Goal: Find specific page/section: Find specific page/section

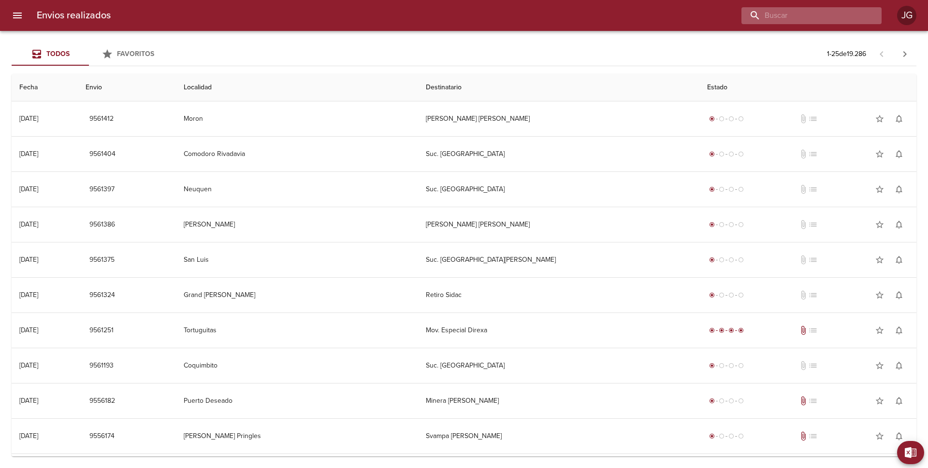
click at [805, 14] on input "buscar" at bounding box center [803, 15] width 124 height 17
type input "16627"
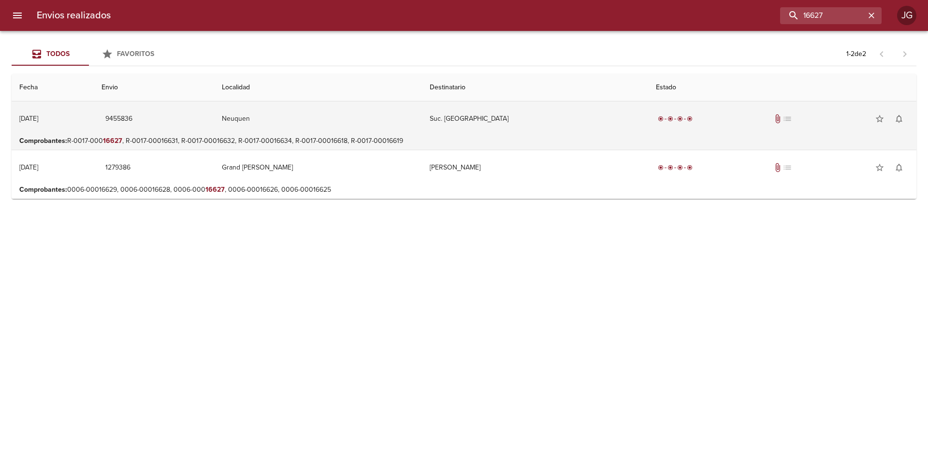
click at [477, 131] on td "Suc. [GEOGRAPHIC_DATA]" at bounding box center [535, 118] width 226 height 35
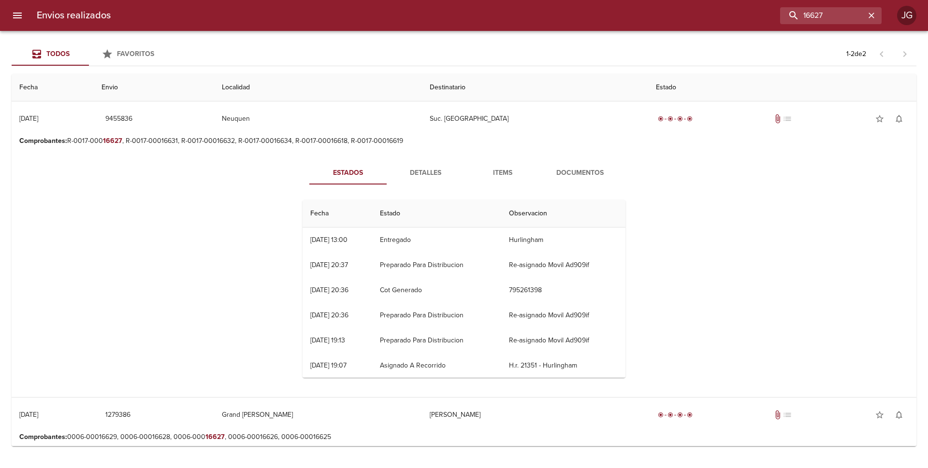
click at [569, 173] on span "Documentos" at bounding box center [580, 173] width 66 height 12
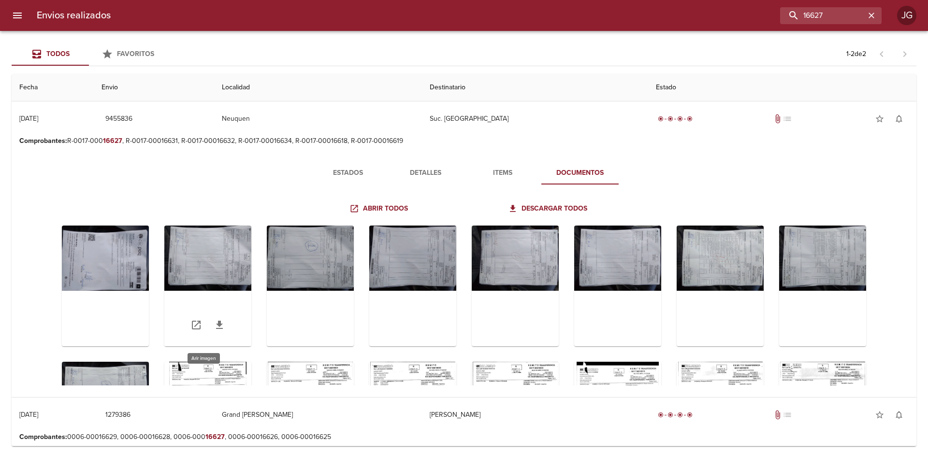
scroll to position [97, 0]
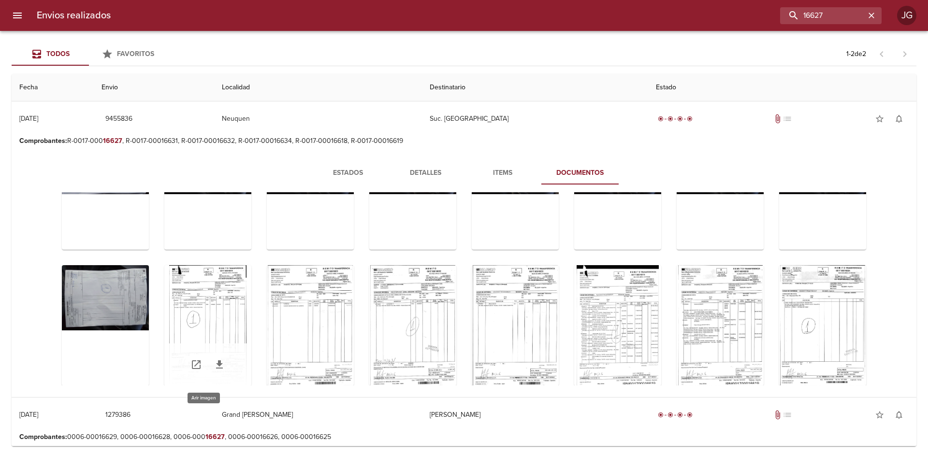
click at [212, 303] on div "Tabla de envíos del cliente" at bounding box center [207, 325] width 87 height 121
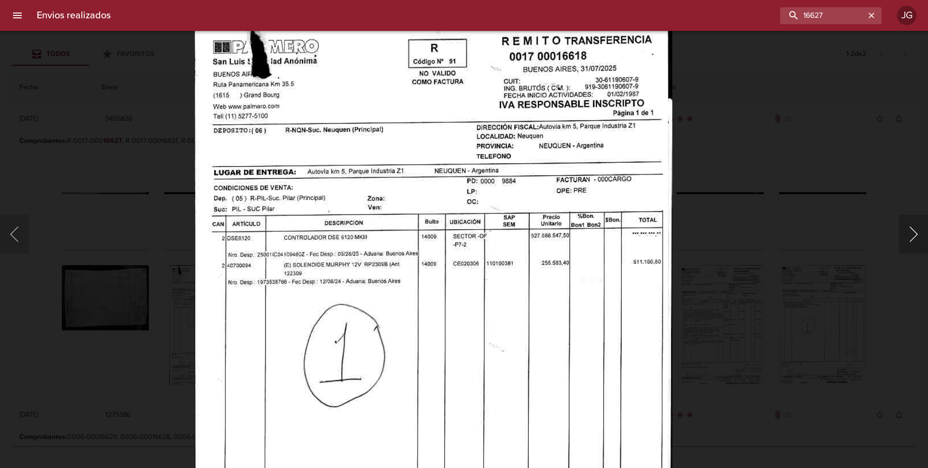
click at [917, 244] on button "Siguiente" at bounding box center [913, 234] width 29 height 39
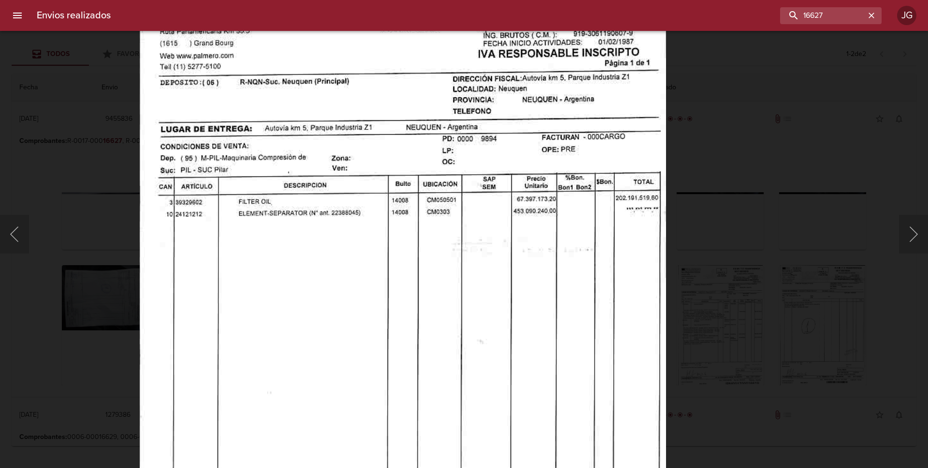
click at [361, 276] on img "Lightbox" at bounding box center [403, 334] width 526 height 746
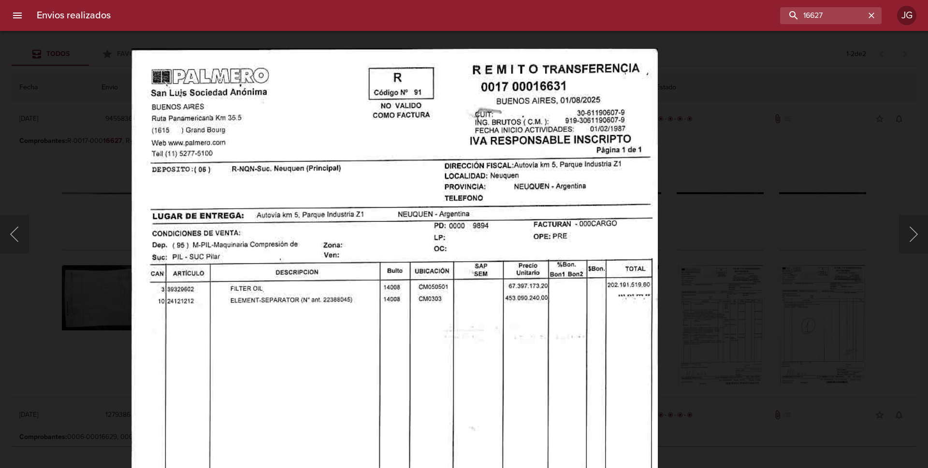
click at [373, 259] on img "Lightbox" at bounding box center [394, 421] width 526 height 746
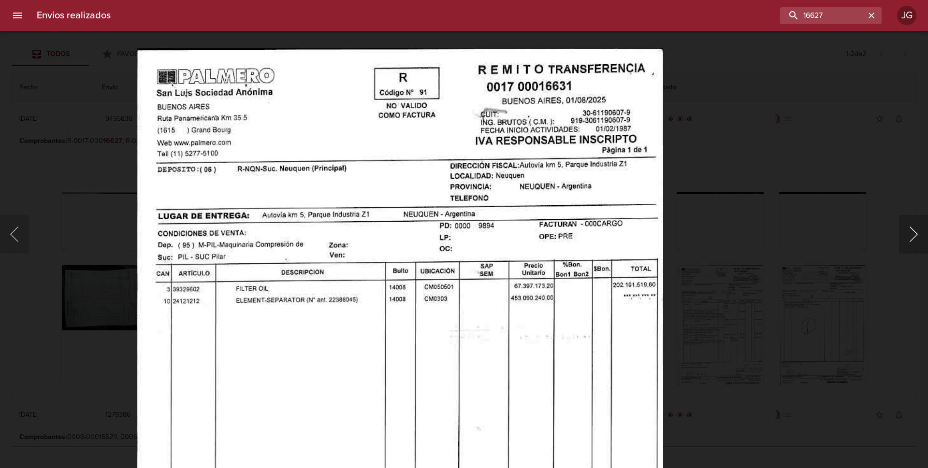
click at [912, 236] on button "Siguiente" at bounding box center [913, 234] width 29 height 39
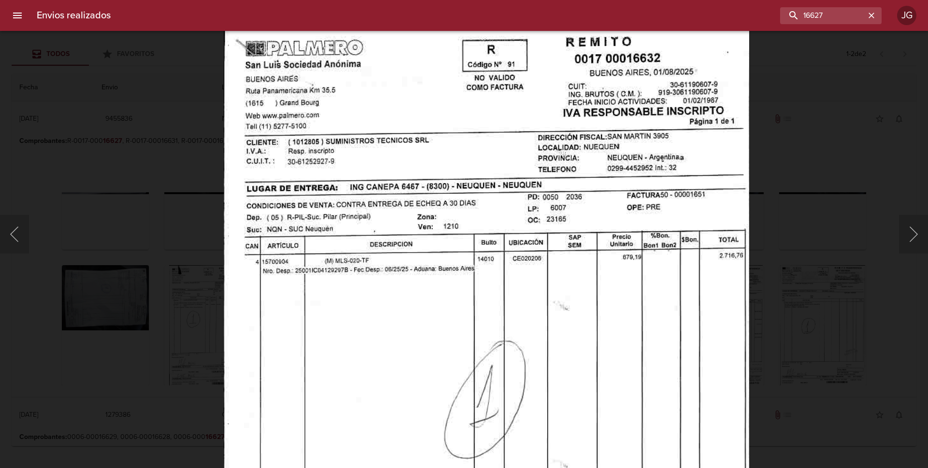
click at [407, 319] on img "Lightbox" at bounding box center [485, 393] width 525 height 746
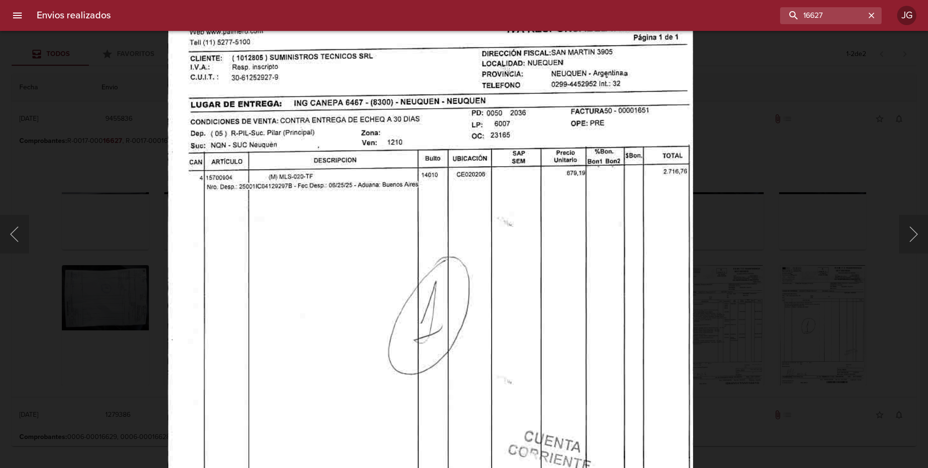
click at [358, 150] on img "Lightbox" at bounding box center [429, 309] width 525 height 746
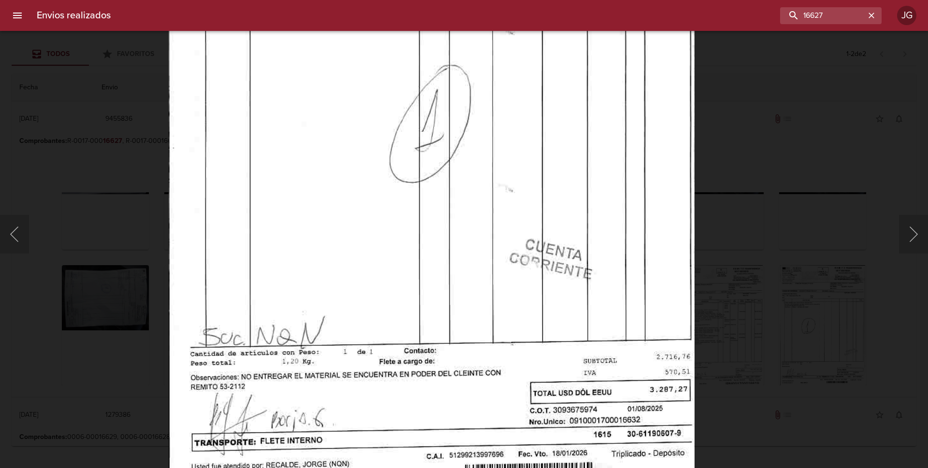
click at [374, 444] on img "Lightbox" at bounding box center [431, 117] width 525 height 746
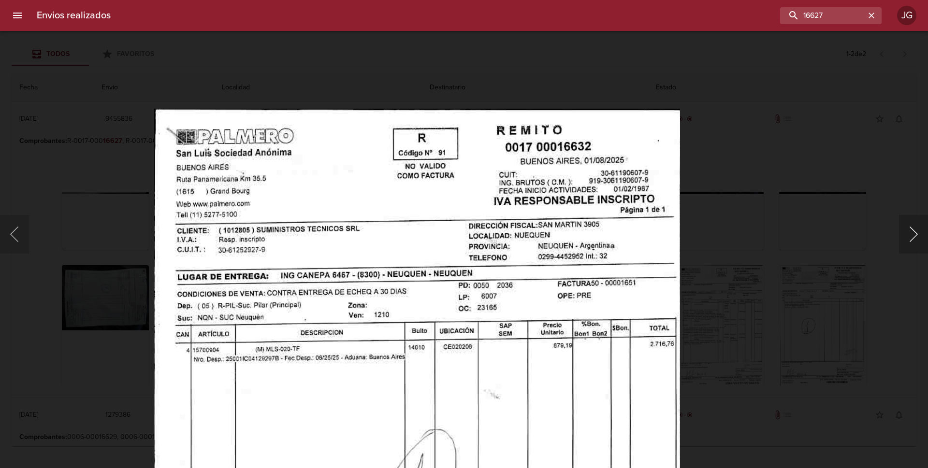
drag, startPoint x: 917, startPoint y: 234, endPoint x: 881, endPoint y: 231, distance: 35.4
click at [917, 233] on button "Siguiente" at bounding box center [913, 234] width 29 height 39
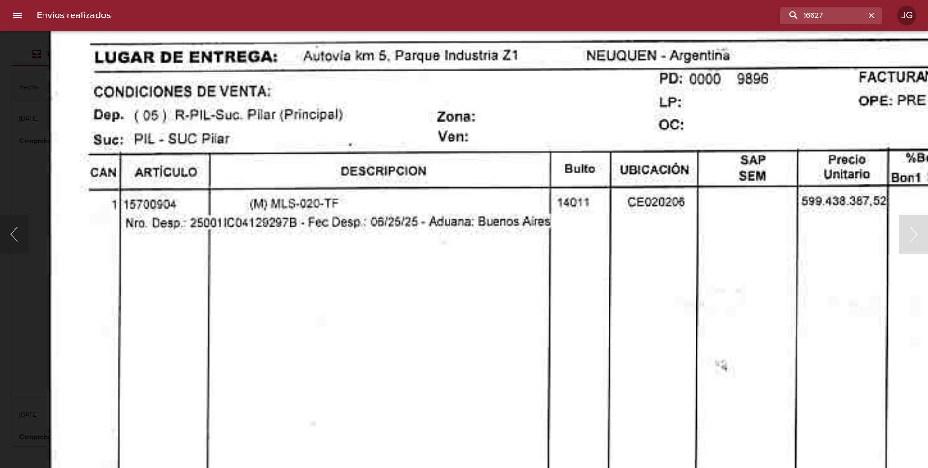
click at [414, 189] on img "Lightbox" at bounding box center [578, 471] width 1058 height 1499
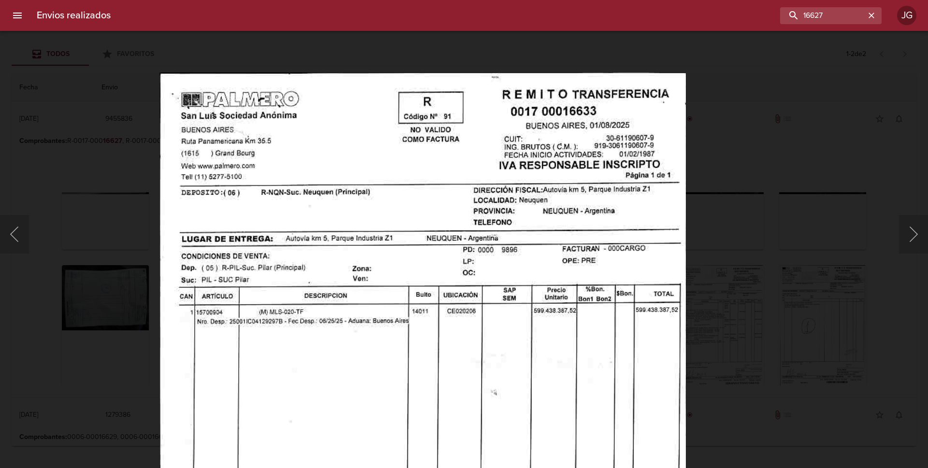
click at [506, 268] on img "Lightbox" at bounding box center [422, 445] width 527 height 746
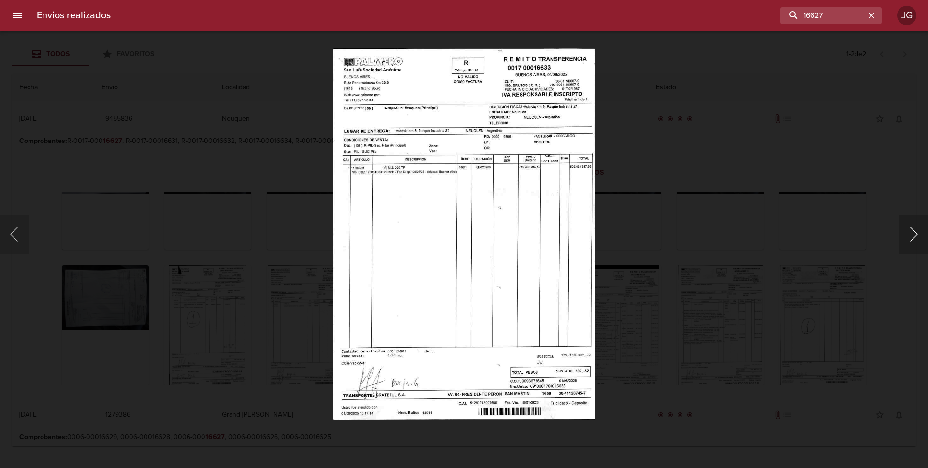
click at [911, 239] on button "Siguiente" at bounding box center [913, 234] width 29 height 39
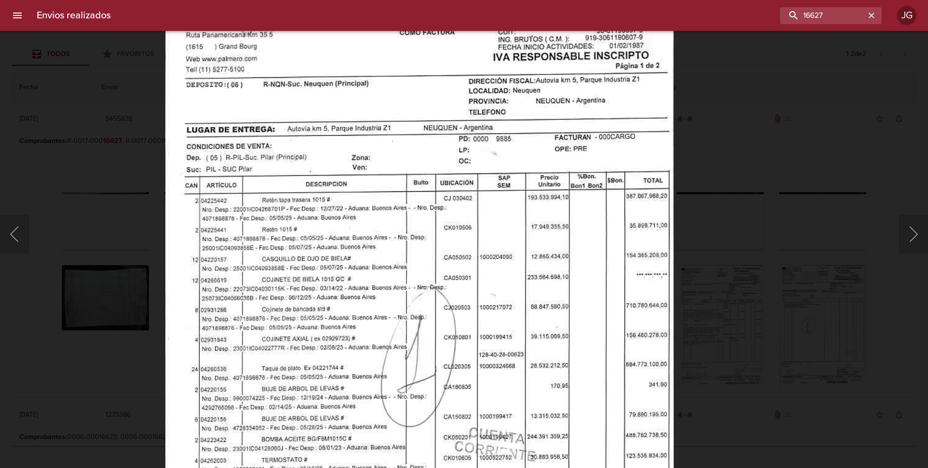
click at [371, 165] on img "Lightbox" at bounding box center [419, 318] width 508 height 746
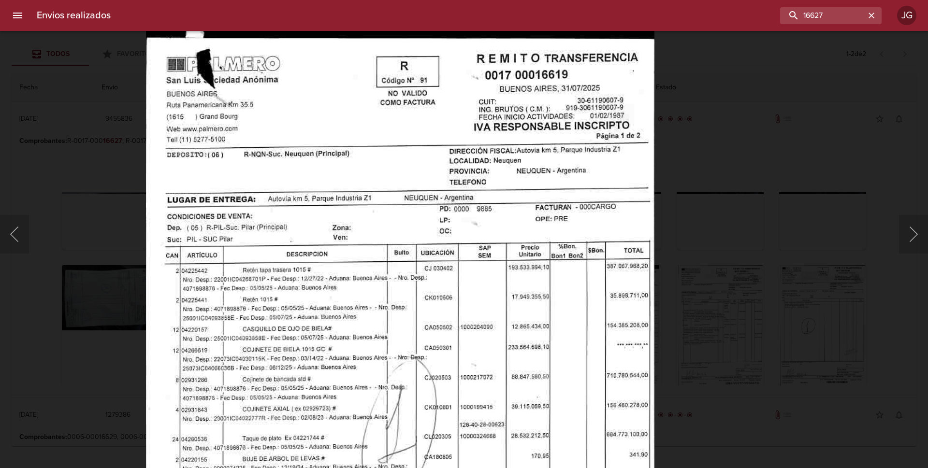
click at [353, 192] on img "Lightbox" at bounding box center [399, 388] width 508 height 746
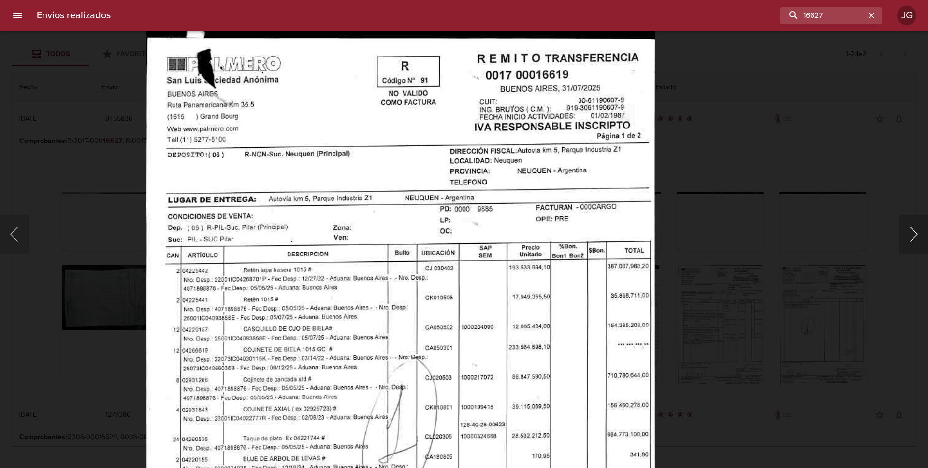
click at [909, 234] on button "Siguiente" at bounding box center [913, 234] width 29 height 39
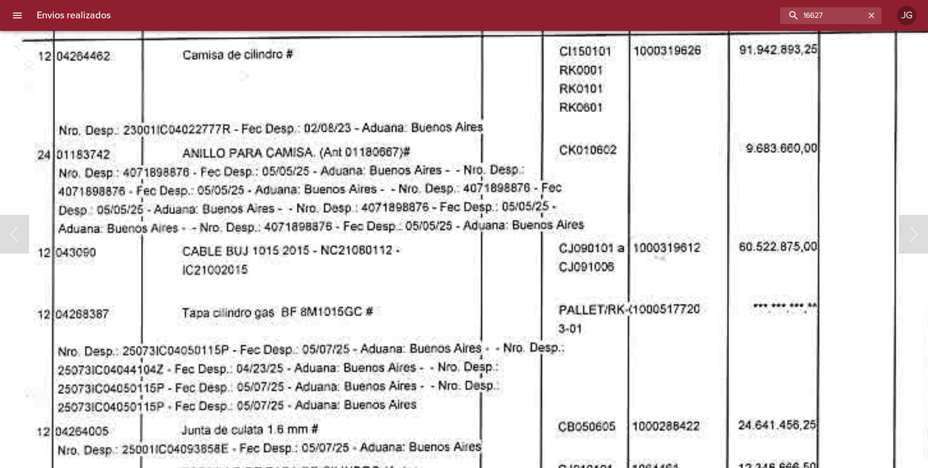
click at [423, 130] on img "Lightbox" at bounding box center [508, 319] width 1051 height 1499
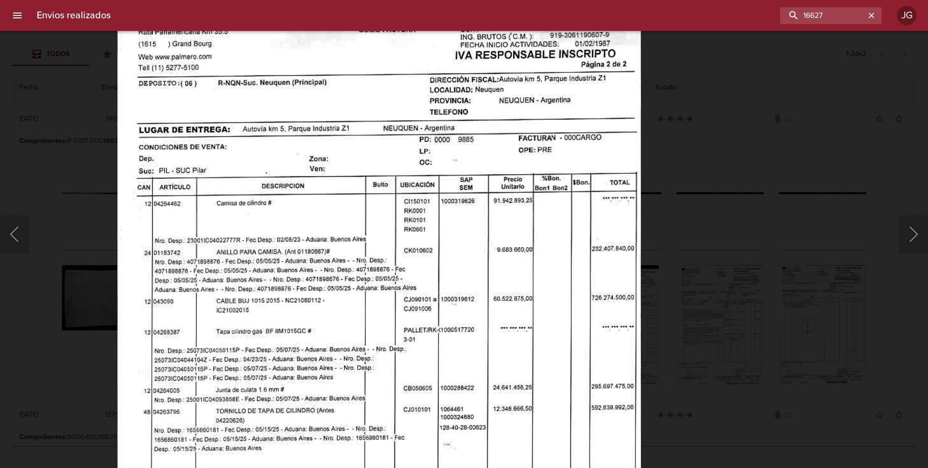
click at [318, 222] on img "Lightbox" at bounding box center [378, 335] width 523 height 746
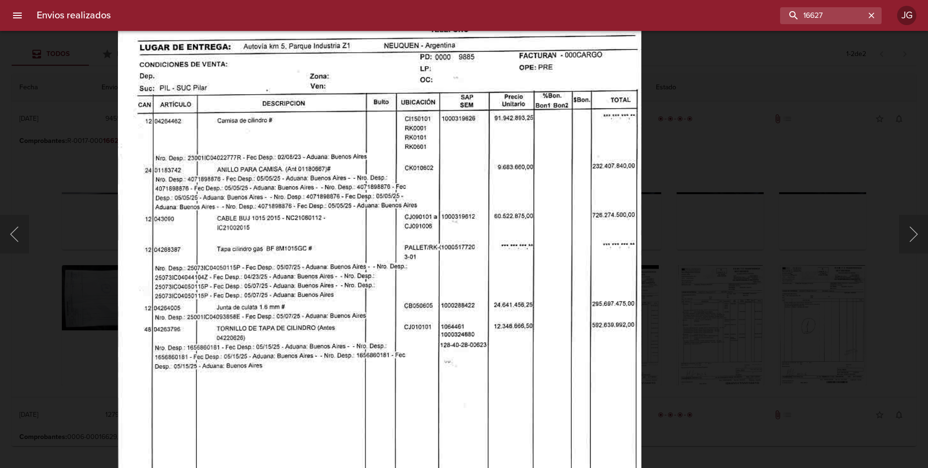
click at [301, 111] on img "Lightbox" at bounding box center [379, 253] width 523 height 746
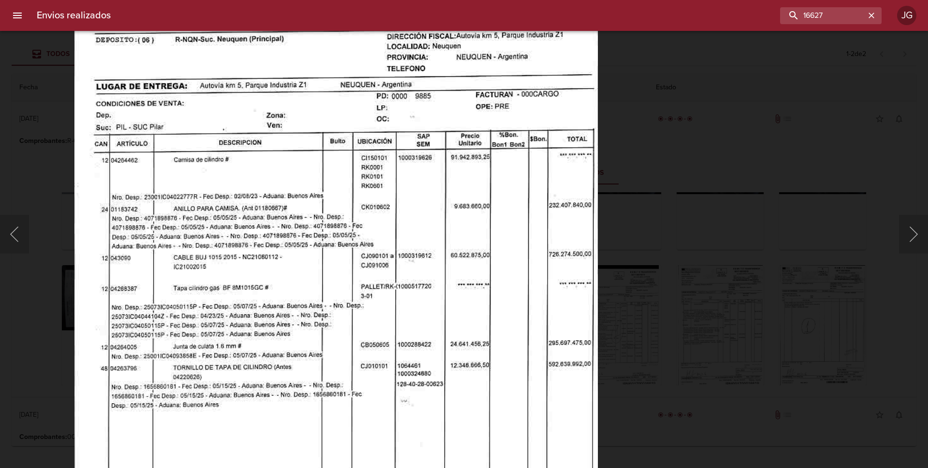
click at [316, 382] on img "Lightbox" at bounding box center [335, 292] width 523 height 746
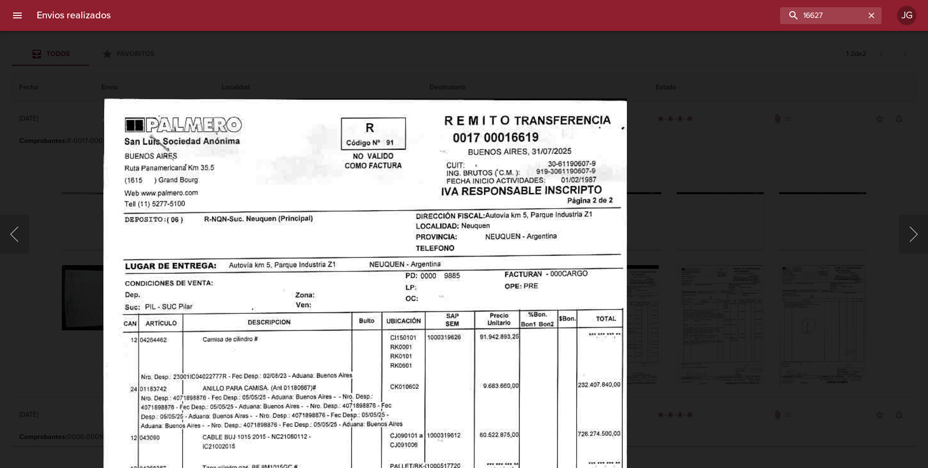
click at [317, 313] on img "Lightbox" at bounding box center [364, 472] width 523 height 746
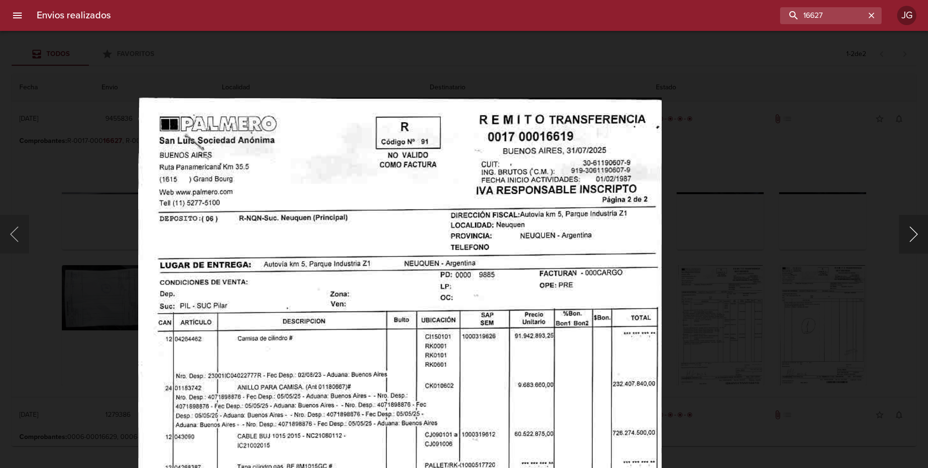
click at [910, 236] on button "Siguiente" at bounding box center [913, 234] width 29 height 39
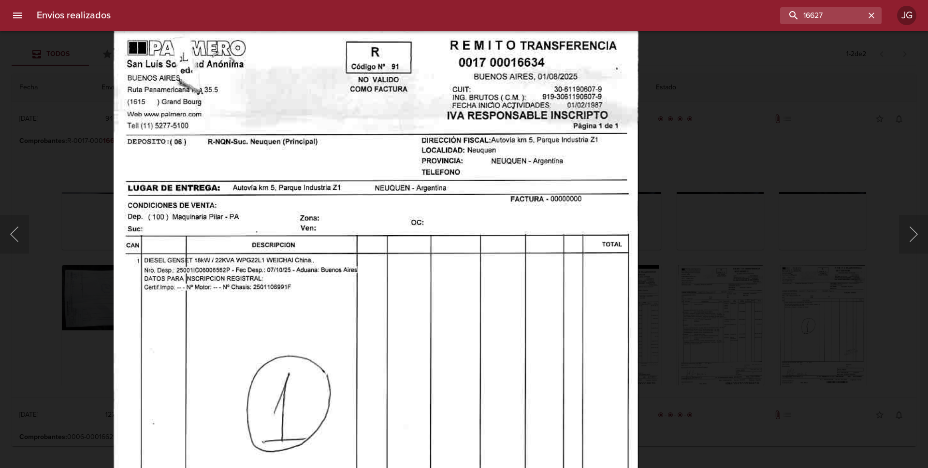
click at [294, 218] on img "Lightbox" at bounding box center [376, 401] width 525 height 746
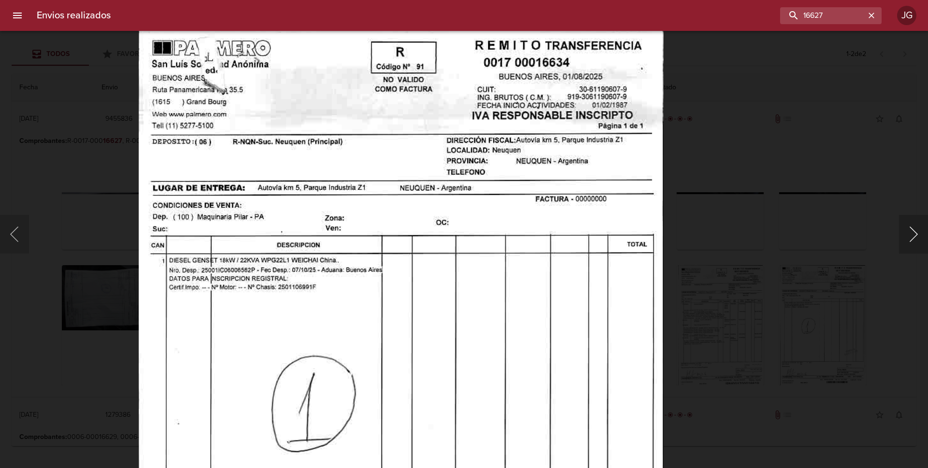
click at [911, 239] on button "Siguiente" at bounding box center [913, 234] width 29 height 39
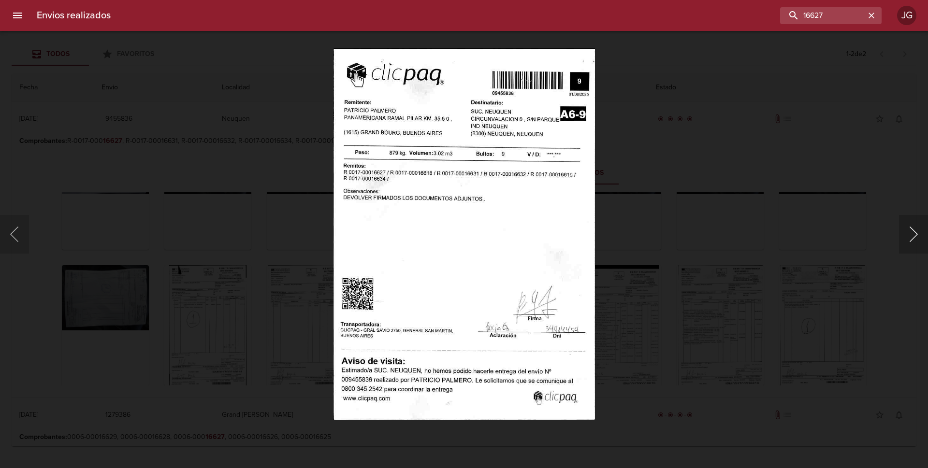
click at [912, 236] on button "Siguiente" at bounding box center [913, 234] width 29 height 39
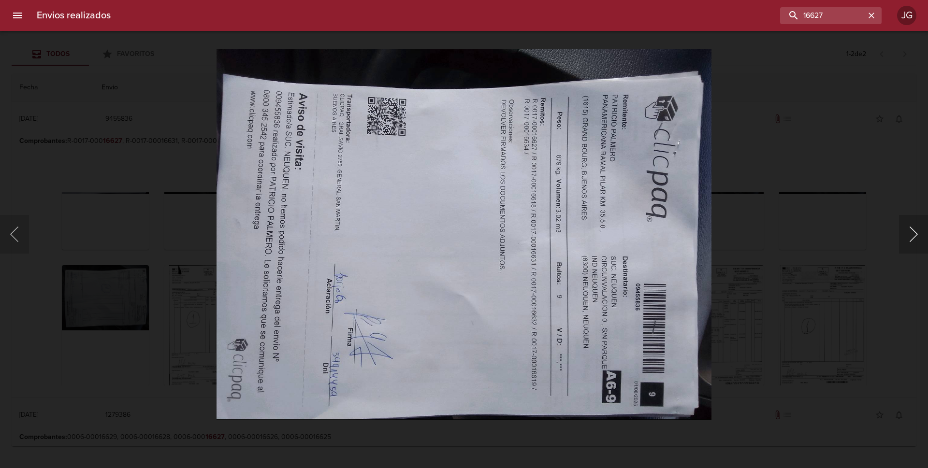
click at [910, 236] on button "Siguiente" at bounding box center [913, 234] width 29 height 39
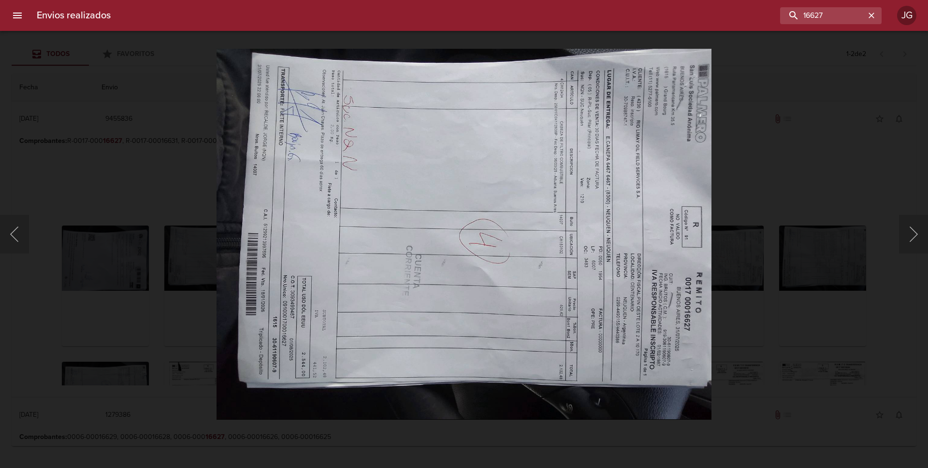
scroll to position [97, 0]
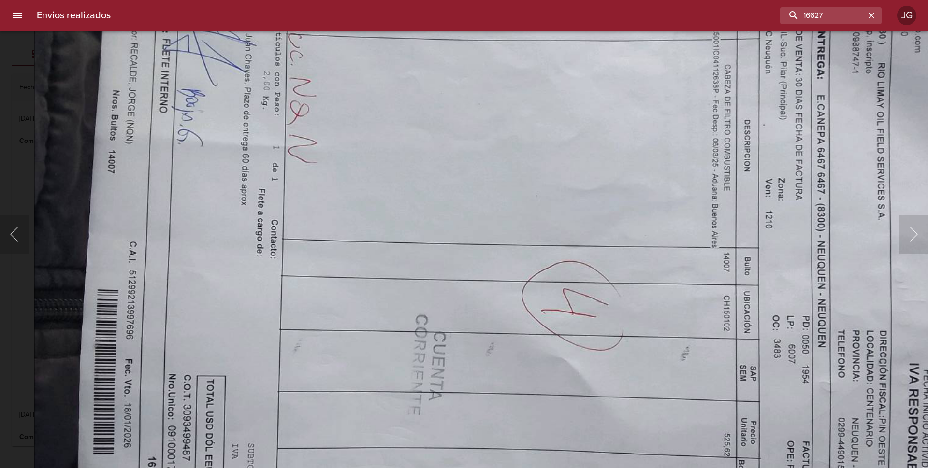
click at [258, 277] on img "Lightbox" at bounding box center [531, 291] width 995 height 746
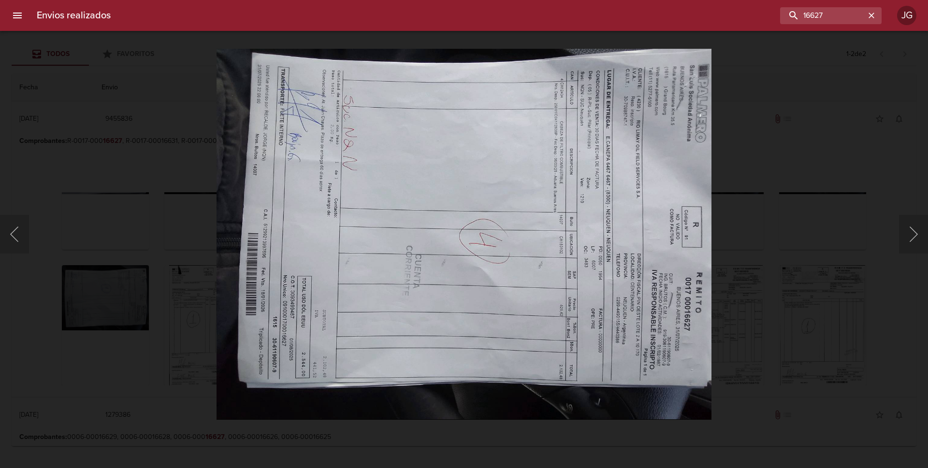
click at [105, 117] on div "Lightbox" at bounding box center [464, 234] width 928 height 468
